Goal: Task Accomplishment & Management: Manage account settings

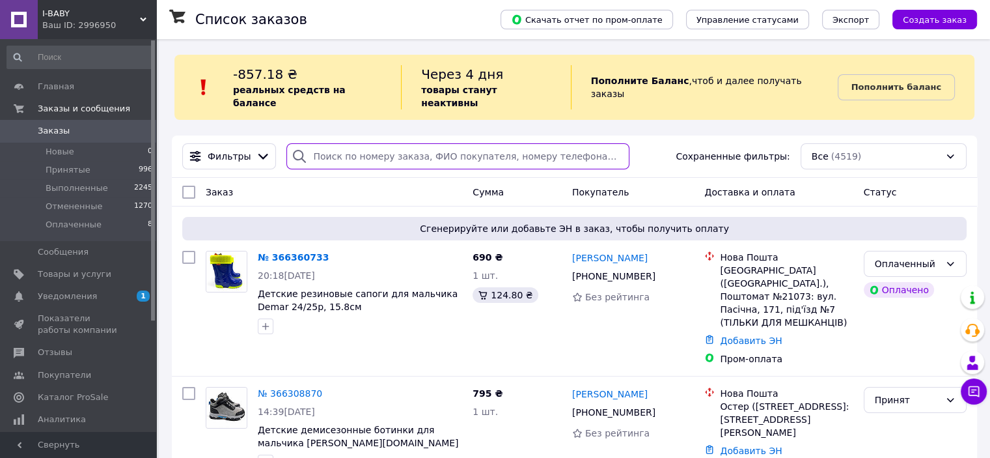
click at [370, 143] on input "search" at bounding box center [457, 156] width 343 height 26
paste input "[PERSON_NAME]"
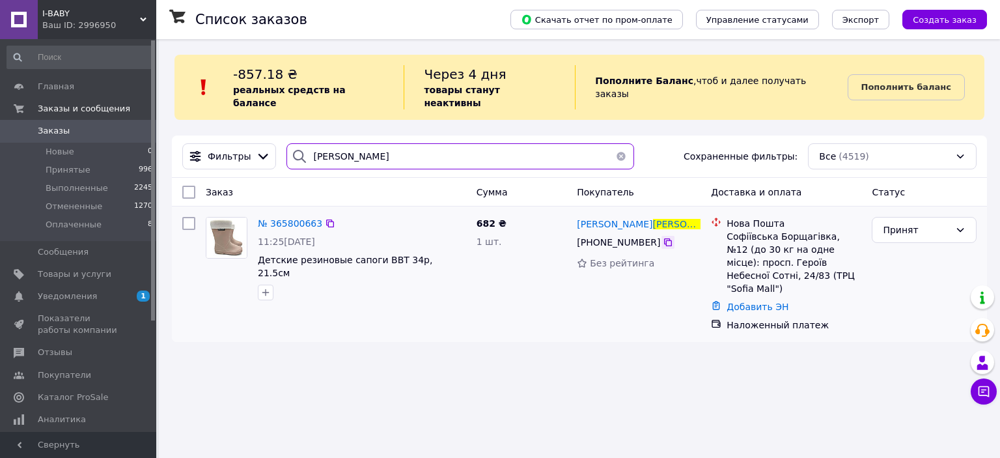
type input "[PERSON_NAME]"
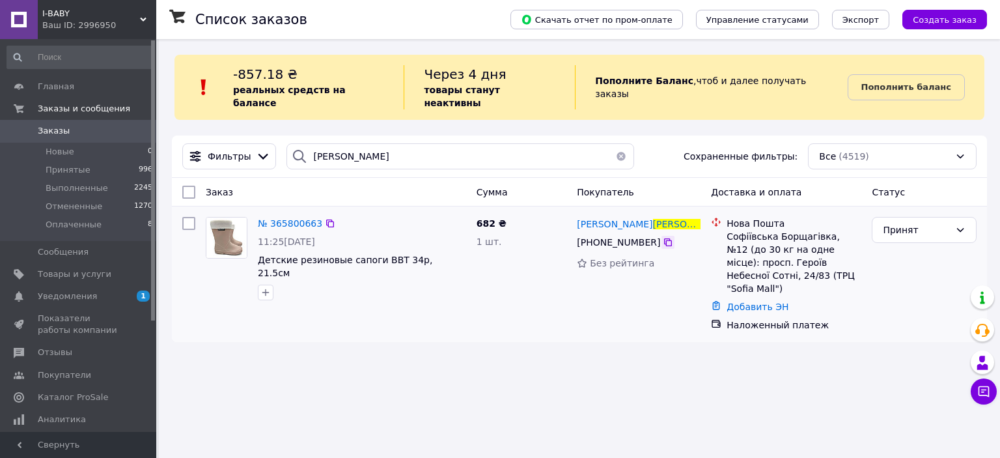
click at [663, 237] on icon at bounding box center [668, 242] width 10 height 10
click at [919, 223] on div "Принят" at bounding box center [916, 230] width 67 height 14
click at [907, 266] on li "Отменен" at bounding box center [924, 268] width 104 height 23
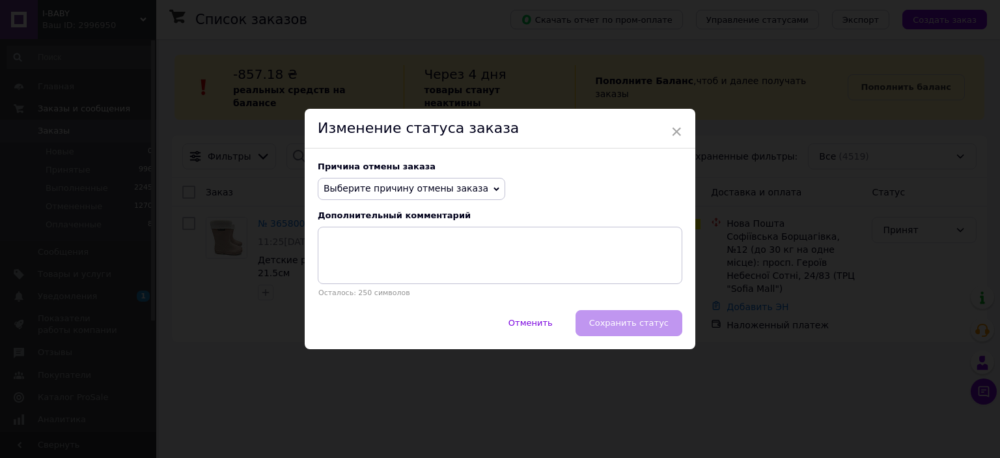
click at [448, 185] on span "Выберите причину отмены заказа" at bounding box center [406, 188] width 165 height 10
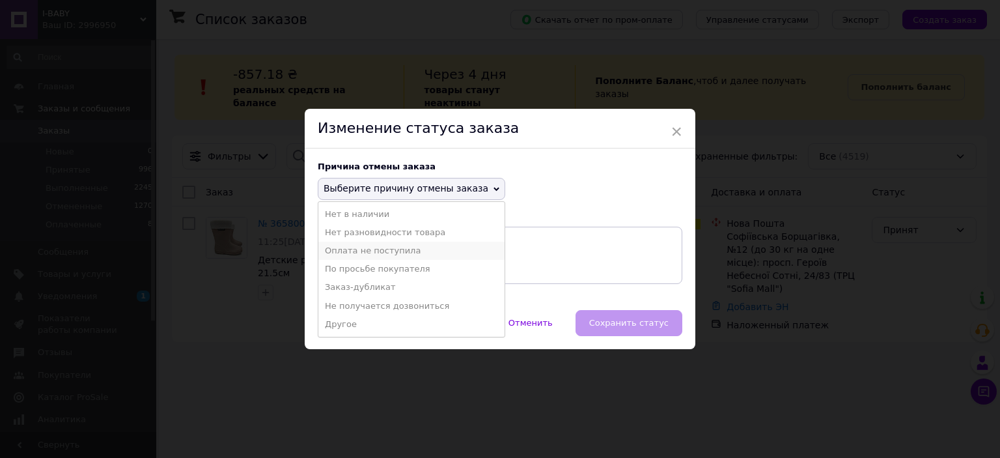
click at [396, 244] on li "Оплата не поступила" at bounding box center [411, 251] width 186 height 18
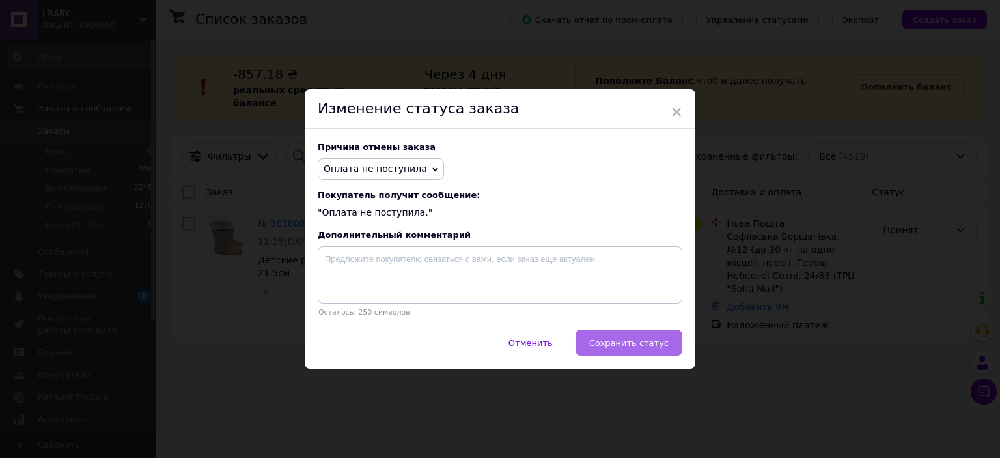
click at [630, 346] on span "Сохранить статус" at bounding box center [628, 343] width 79 height 10
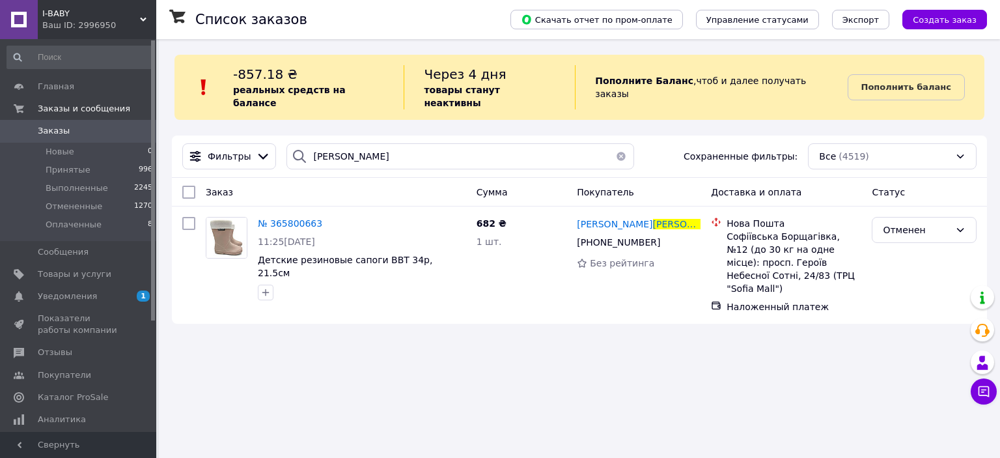
click at [55, 128] on span "Заказы" at bounding box center [54, 131] width 32 height 12
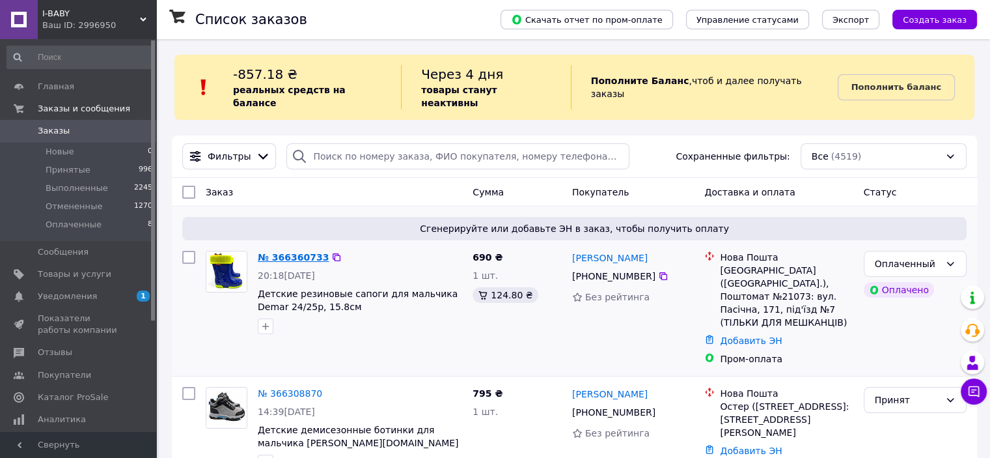
click at [298, 252] on link "№ 366360733" at bounding box center [293, 257] width 71 height 10
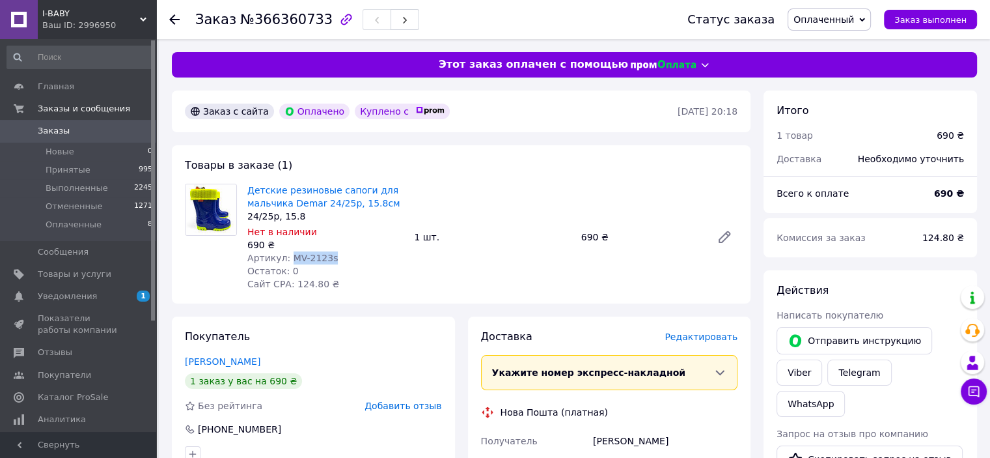
drag, startPoint x: 327, startPoint y: 258, endPoint x: 289, endPoint y: 256, distance: 38.5
click at [289, 256] on div "Артикул: MV-2123s" at bounding box center [325, 257] width 156 height 13
copy span "MV-2123s"
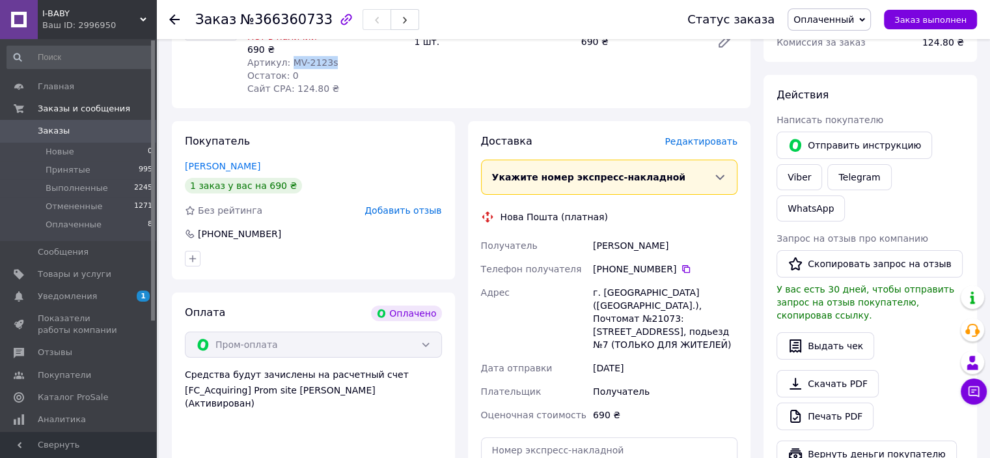
drag, startPoint x: 591, startPoint y: 243, endPoint x: 682, endPoint y: 252, distance: 91.5
click at [682, 252] on div "[PERSON_NAME]" at bounding box center [665, 245] width 150 height 23
copy div "[PERSON_NAME]"
click at [622, 296] on div "г. [GEOGRAPHIC_DATA] ([GEOGRAPHIC_DATA].), Почтомат №21073: [STREET_ADDRESS], п…" at bounding box center [665, 319] width 150 height 76
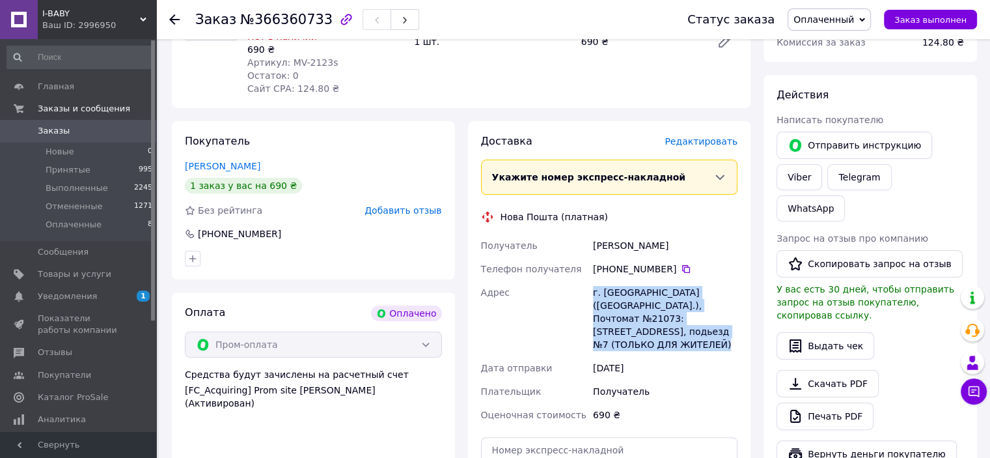
click at [622, 296] on div "г. [GEOGRAPHIC_DATA] ([GEOGRAPHIC_DATA].), Почтомат №21073: [STREET_ADDRESS], п…" at bounding box center [665, 319] width 150 height 76
copy div "г. [GEOGRAPHIC_DATA] ([GEOGRAPHIC_DATA].), Почтомат №21073: [STREET_ADDRESS], п…"
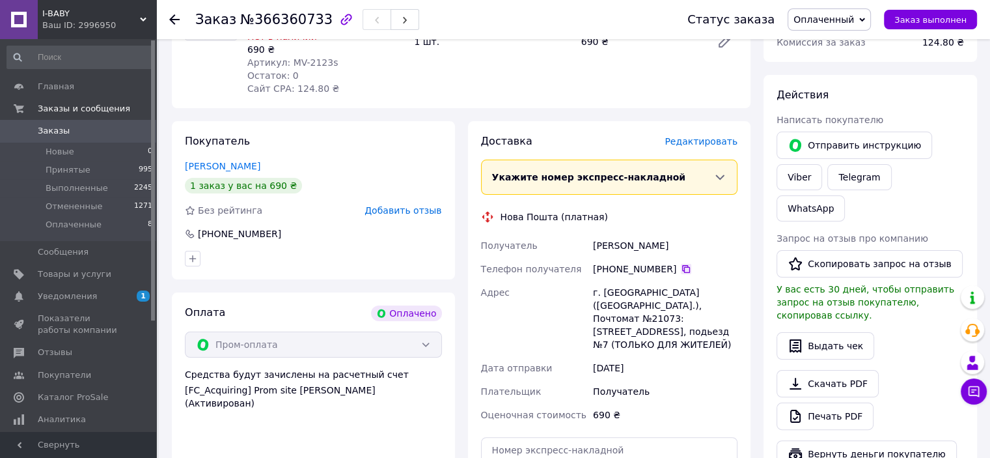
click at [682, 268] on icon at bounding box center [686, 269] width 8 height 8
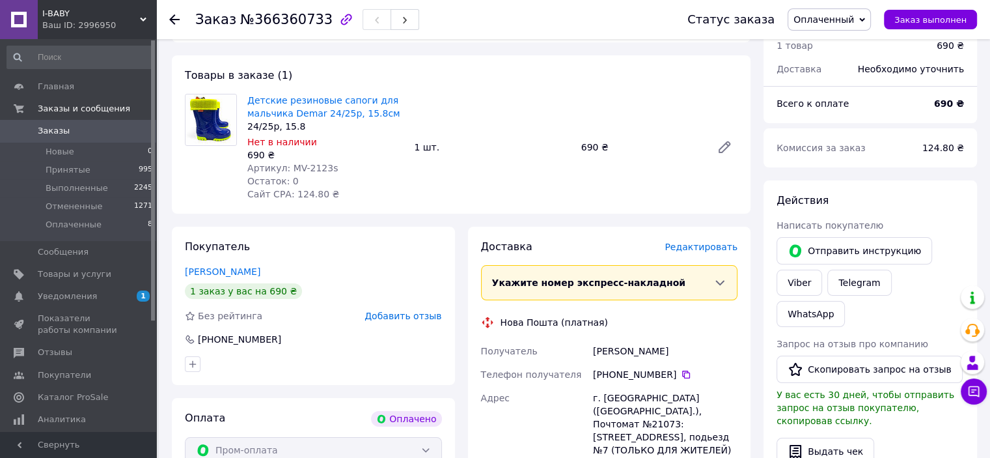
scroll to position [260, 0]
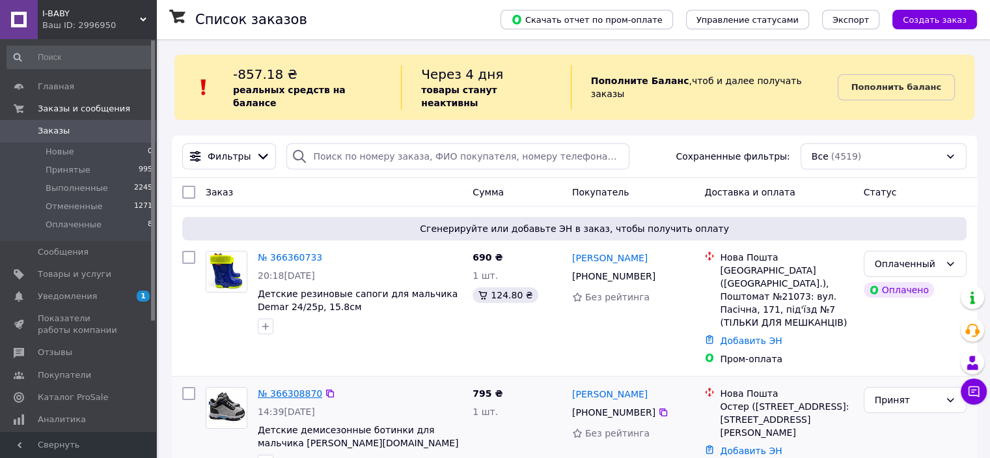
click at [279, 388] on link "№ 366308870" at bounding box center [290, 393] width 64 height 10
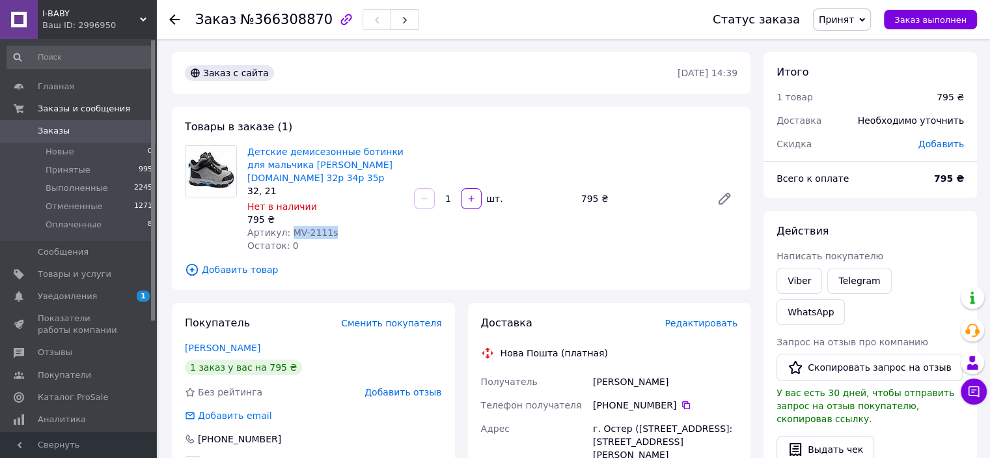
drag, startPoint x: 329, startPoint y: 221, endPoint x: 286, endPoint y: 217, distance: 43.1
click at [286, 226] on div "Артикул: MV-2111s" at bounding box center [325, 232] width 156 height 13
copy span "MV-2111s"
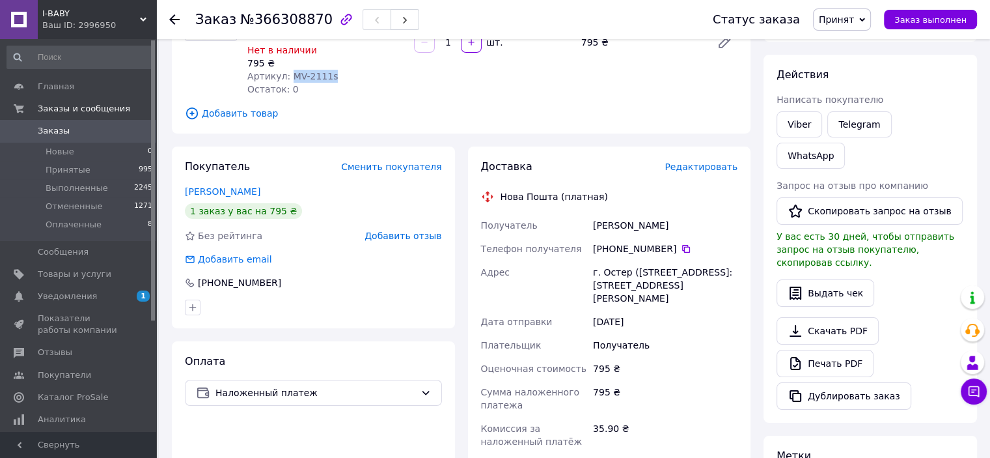
scroll to position [195, 0]
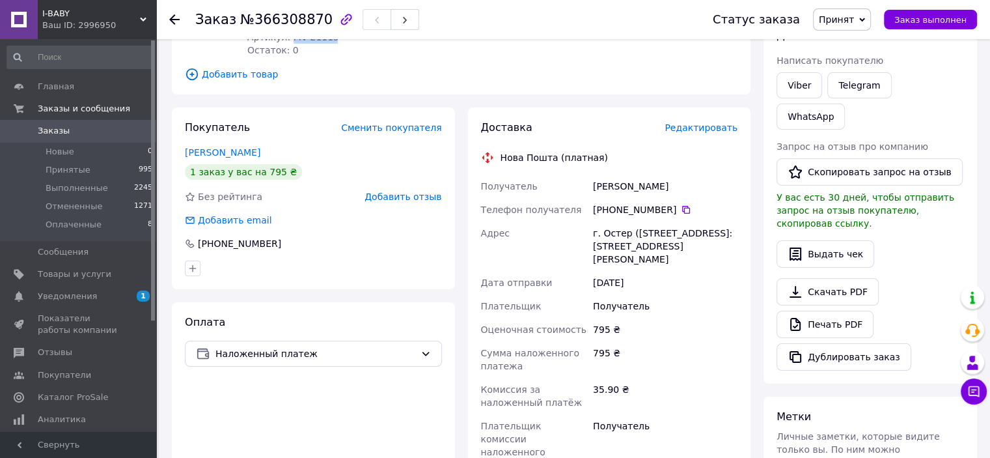
drag, startPoint x: 671, startPoint y: 174, endPoint x: 593, endPoint y: 172, distance: 78.1
click at [593, 174] on div "[PERSON_NAME]" at bounding box center [665, 185] width 150 height 23
copy div "[PERSON_NAME]"
click at [612, 221] on div "г. Остер ([STREET_ADDRESS]: [STREET_ADDRESS][PERSON_NAME]" at bounding box center [665, 245] width 150 height 49
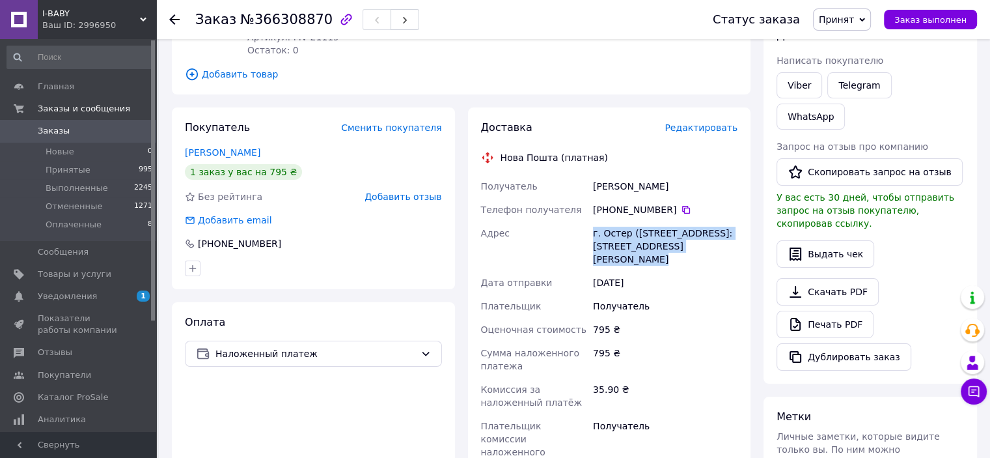
click at [612, 221] on div "г. Остер ([STREET_ADDRESS]: [STREET_ADDRESS][PERSON_NAME]" at bounding box center [665, 245] width 150 height 49
copy div "г. Остер ([STREET_ADDRESS]: [STREET_ADDRESS][PERSON_NAME]"
click at [682, 206] on icon at bounding box center [686, 210] width 8 height 8
click at [49, 126] on span "Заказы" at bounding box center [54, 131] width 32 height 12
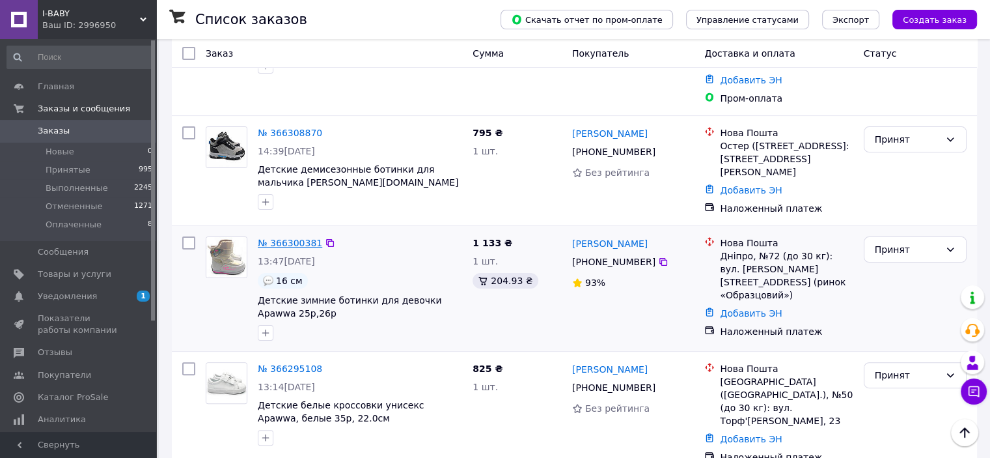
click at [284, 238] on link "№ 366300381" at bounding box center [290, 243] width 64 height 10
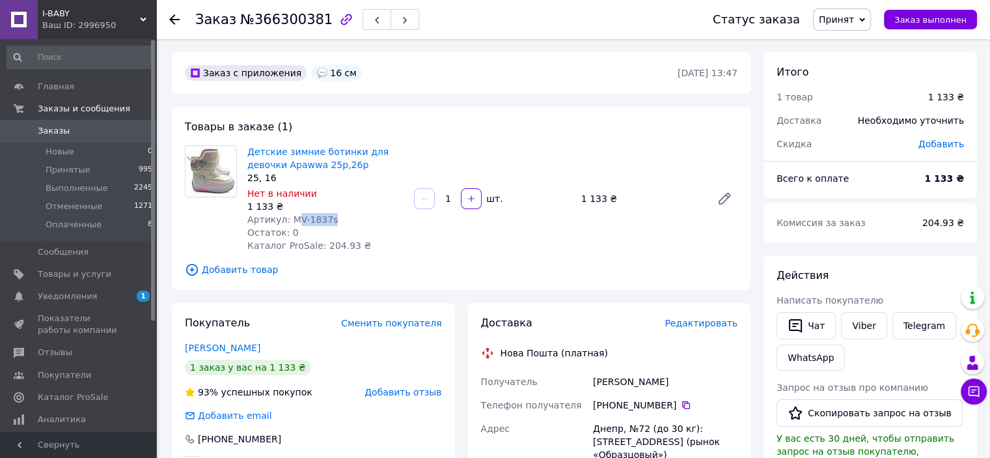
drag, startPoint x: 331, startPoint y: 221, endPoint x: 290, endPoint y: 218, distance: 40.4
click at [290, 218] on div "Артикул: MV-1837s" at bounding box center [325, 219] width 156 height 13
click at [348, 206] on div "1 133 ₴" at bounding box center [325, 206] width 156 height 13
click at [323, 223] on span "Артикул: MV-1837s" at bounding box center [292, 219] width 90 height 10
drag, startPoint x: 325, startPoint y: 221, endPoint x: 288, endPoint y: 214, distance: 37.7
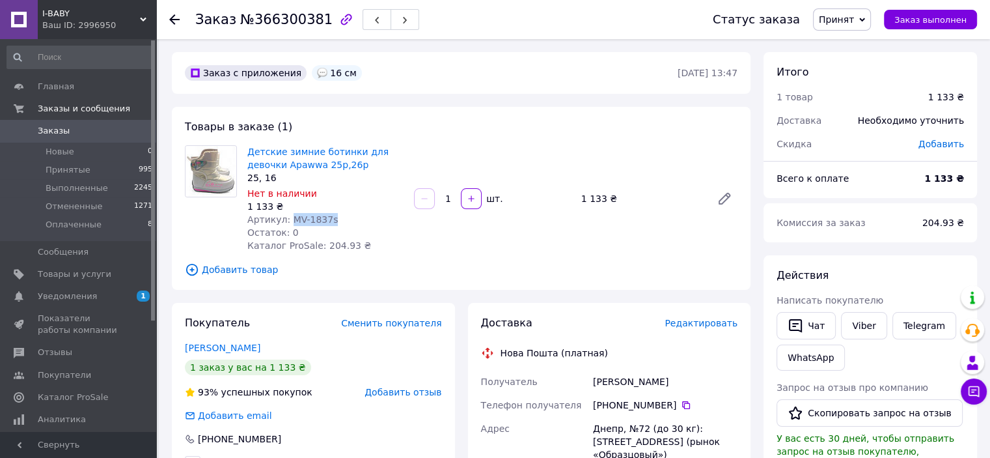
click at [288, 214] on span "Артикул: MV-1837s" at bounding box center [292, 219] width 90 height 10
copy span "MV-1837s"
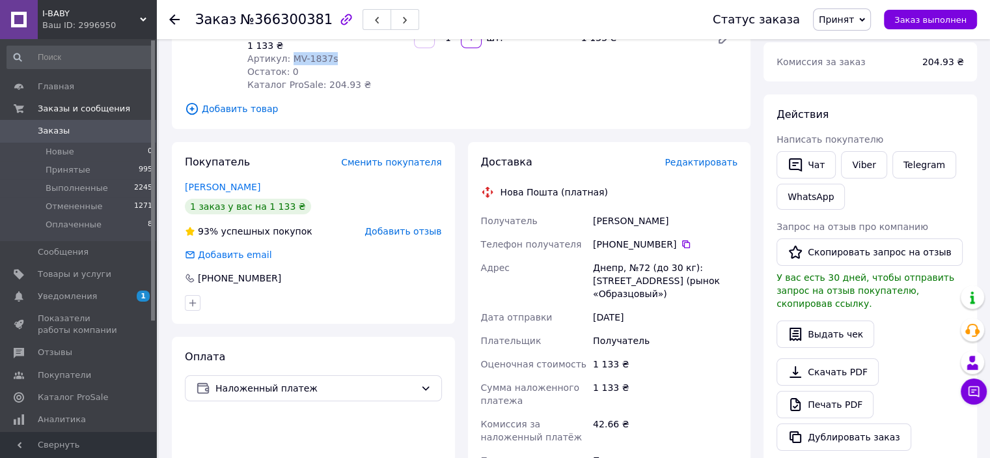
scroll to position [65, 0]
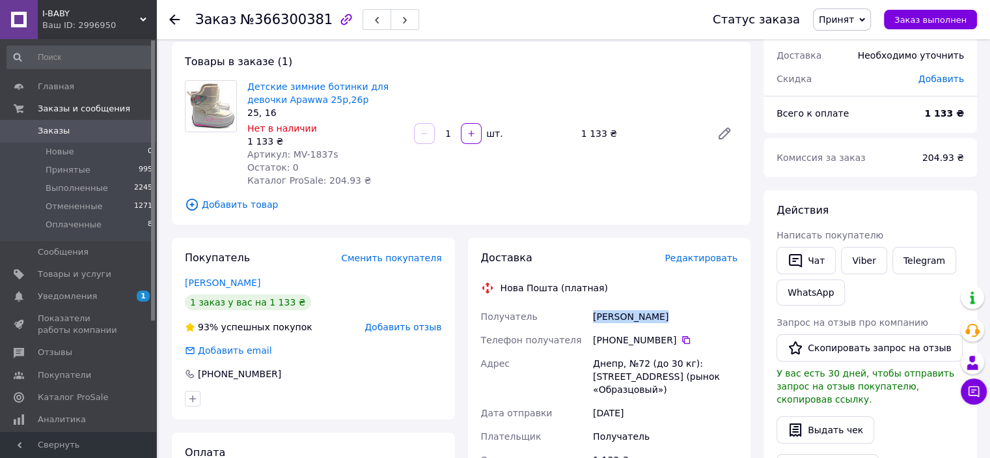
drag, startPoint x: 660, startPoint y: 318, endPoint x: 591, endPoint y: 317, distance: 69.0
click at [591, 317] on div "[PERSON_NAME]" at bounding box center [665, 316] width 150 height 23
copy div "[PERSON_NAME]"
click at [593, 364] on div "Днепр, №72 (до 30 кг): [STREET_ADDRESS] (рынок «Образцовый»)" at bounding box center [665, 376] width 150 height 49
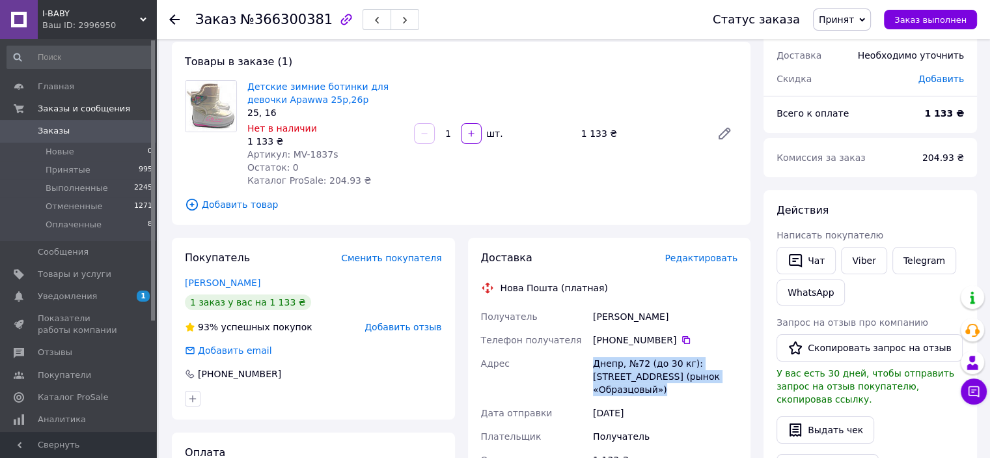
click at [593, 364] on div "Днепр, №72 (до 30 кг): [STREET_ADDRESS] (рынок «Образцовый»)" at bounding box center [665, 376] width 150 height 49
copy div "Днепр, №72 (до 30 кг): [STREET_ADDRESS] (рынок «Образцовый»)"
click at [682, 339] on icon at bounding box center [686, 340] width 8 height 8
